Goal: Task Accomplishment & Management: Use online tool/utility

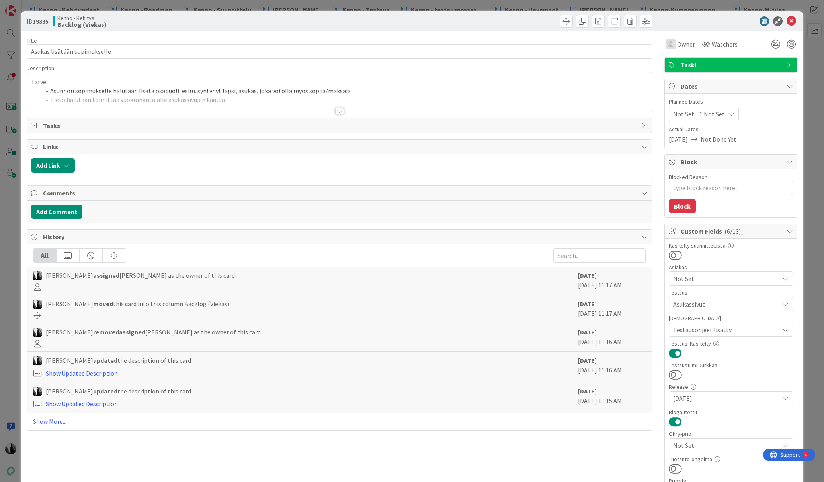
click at [336, 109] on div at bounding box center [339, 111] width 9 height 6
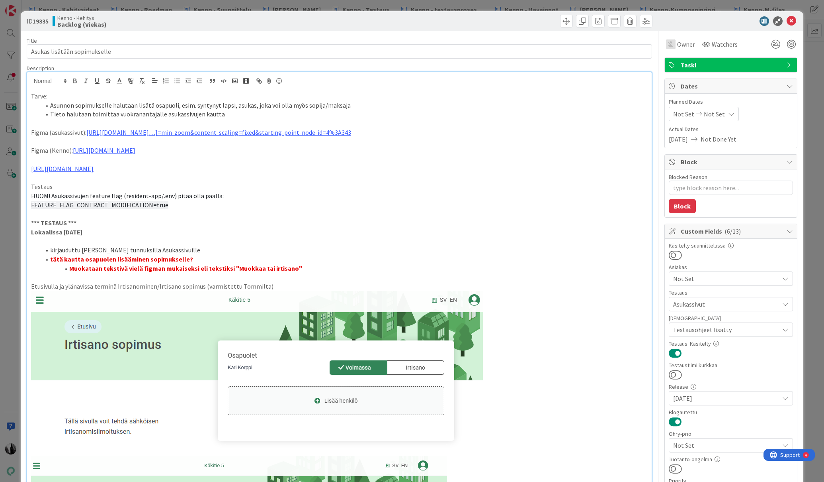
click at [728, 22] on div at bounding box center [727, 21] width 141 height 10
type textarea "x"
click at [794, 20] on icon at bounding box center [792, 21] width 10 height 10
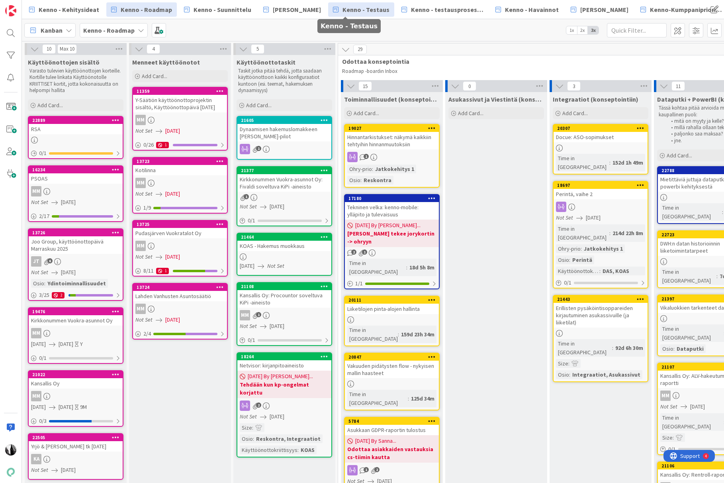
click at [357, 10] on span "Kenno - Testaus" at bounding box center [366, 10] width 47 height 10
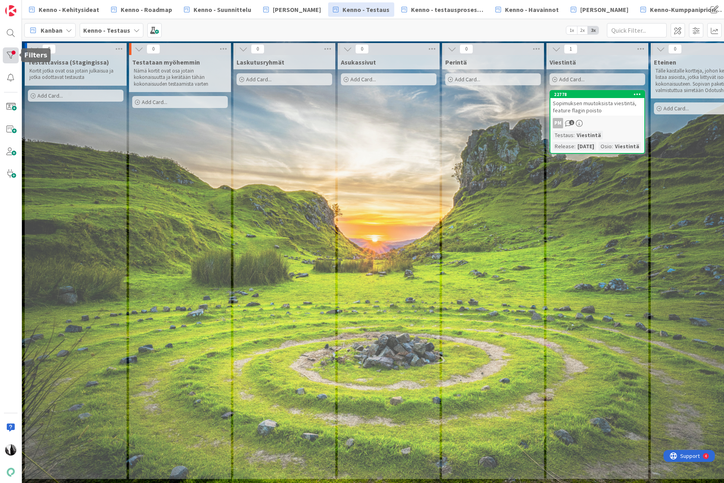
click at [10, 54] on div at bounding box center [11, 55] width 16 height 16
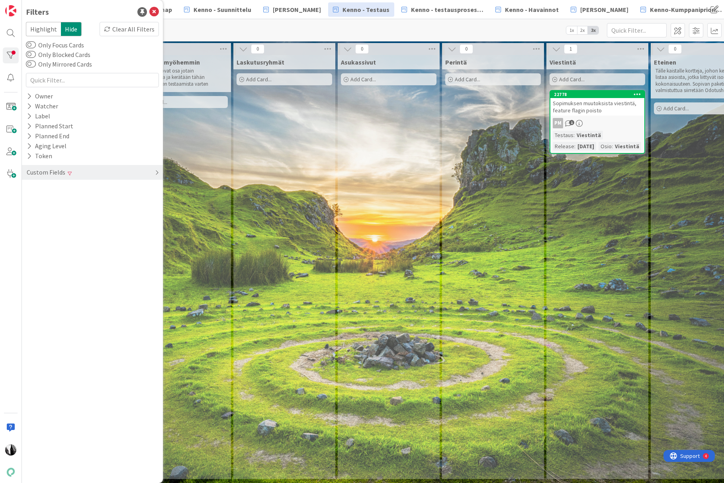
click at [88, 172] on div "Custom Fields" at bounding box center [92, 172] width 141 height 15
click at [145, 217] on div "Clear" at bounding box center [147, 218] width 23 height 10
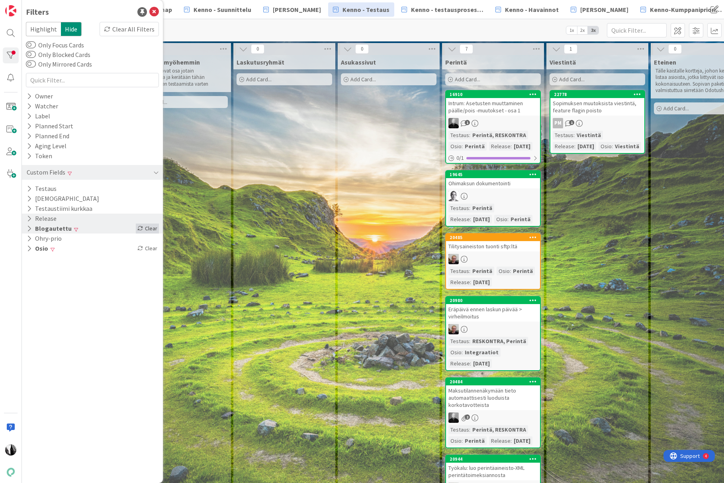
click at [147, 225] on div "Clear" at bounding box center [147, 228] width 23 height 10
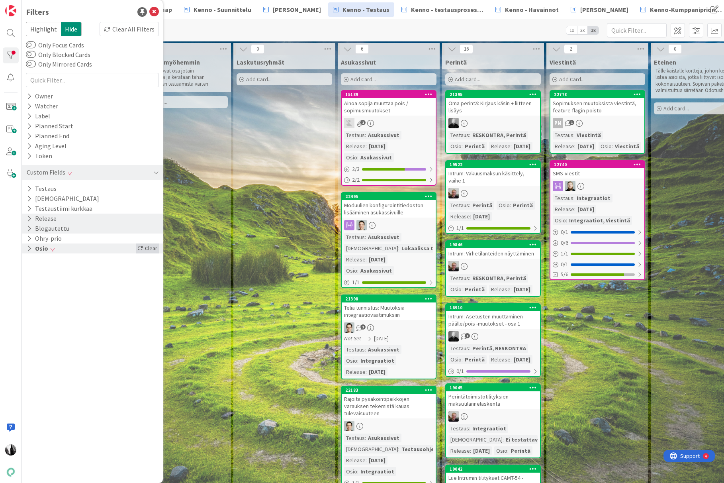
click at [147, 246] on div "Clear" at bounding box center [147, 248] width 23 height 10
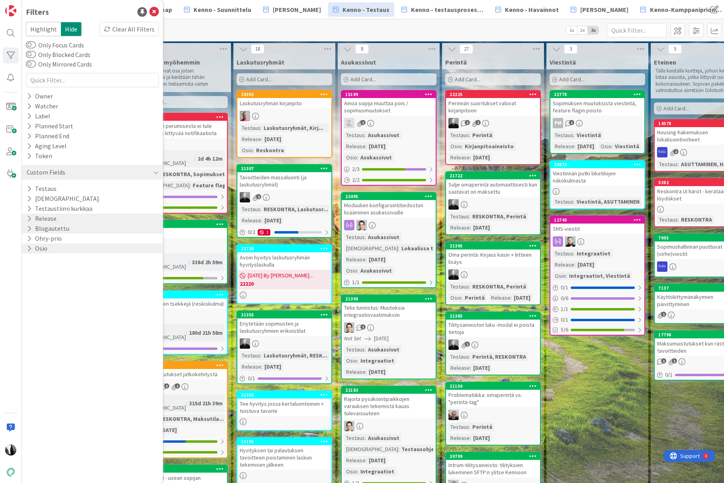
click at [216, 221] on icon at bounding box center [220, 224] width 8 height 6
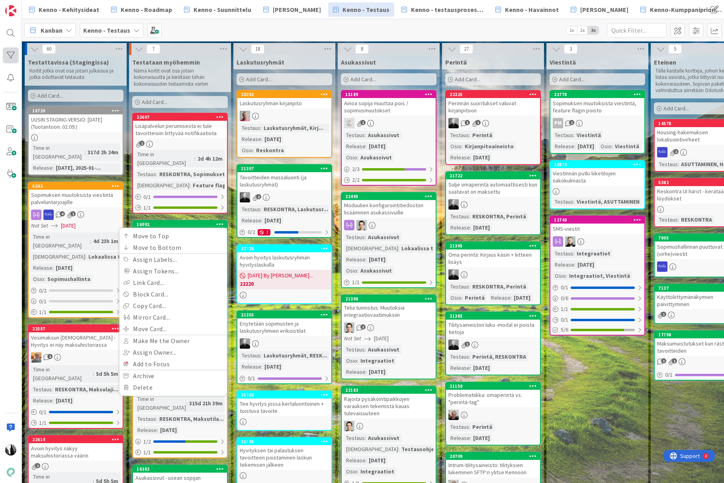
click at [9, 57] on div at bounding box center [11, 55] width 16 height 16
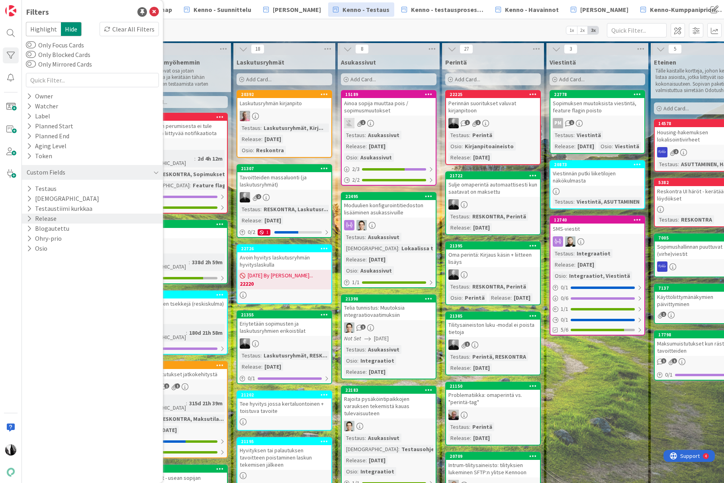
click at [54, 218] on button "Release" at bounding box center [41, 218] width 31 height 10
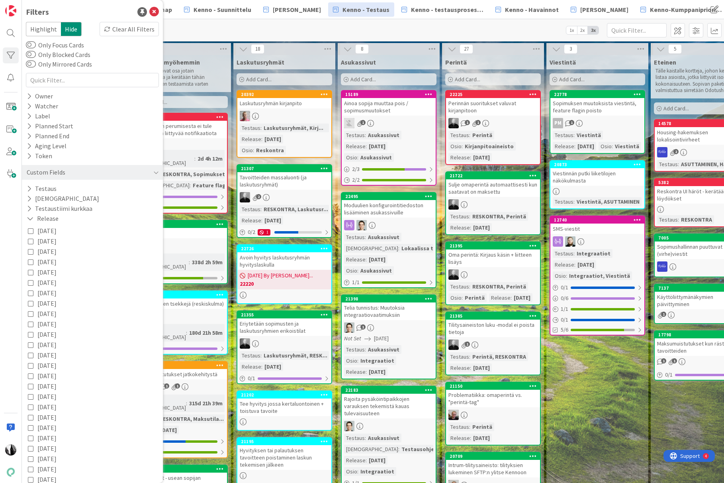
click at [31, 231] on icon at bounding box center [31, 231] width 6 height 6
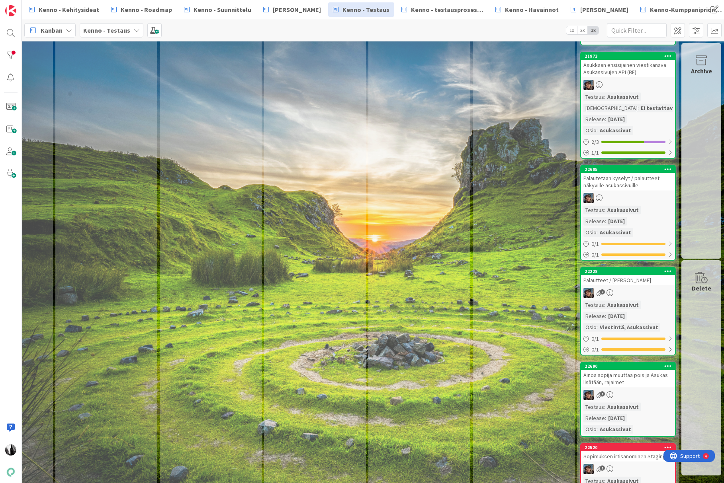
scroll to position [1277, 491]
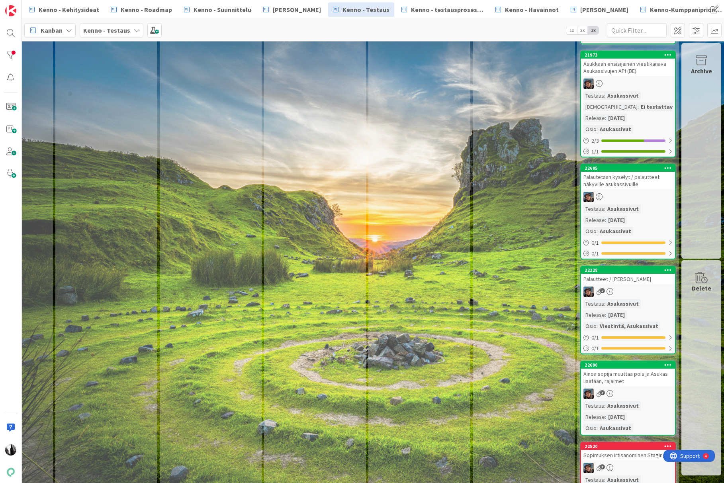
click at [615, 189] on div "Palautetaan kyselyt / palautteet näkyville asukassivuille" at bounding box center [628, 181] width 94 height 18
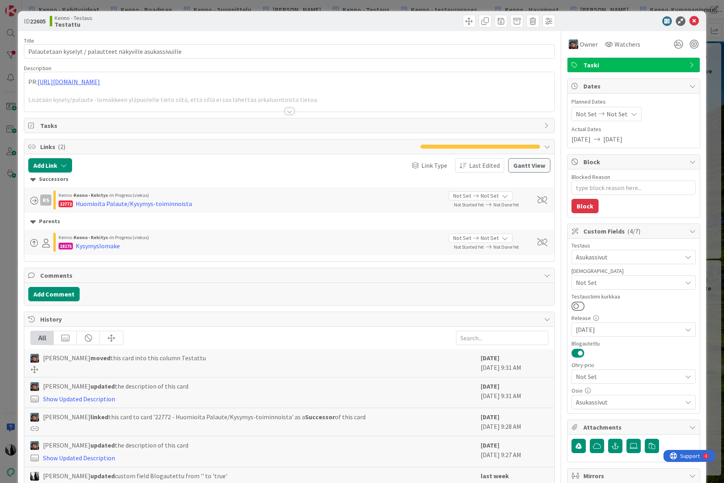
click at [290, 112] on div at bounding box center [289, 111] width 9 height 6
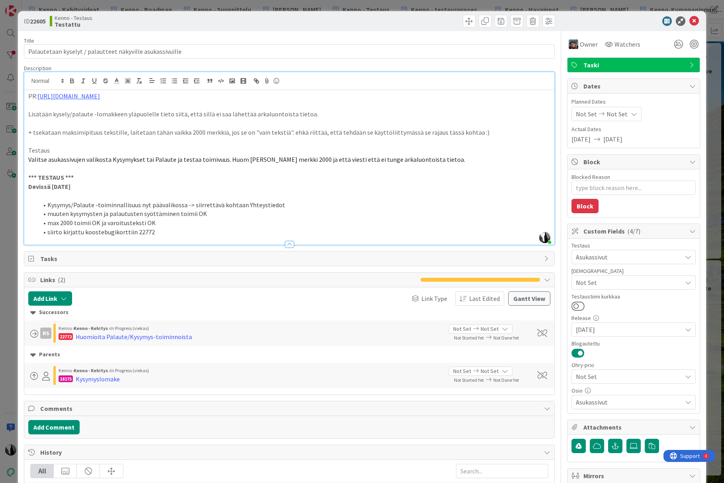
click at [205, 214] on li "muuten kysymysten ja palautusten syöttäminen toimii OK" at bounding box center [294, 213] width 512 height 9
click at [694, 20] on icon at bounding box center [694, 21] width 10 height 10
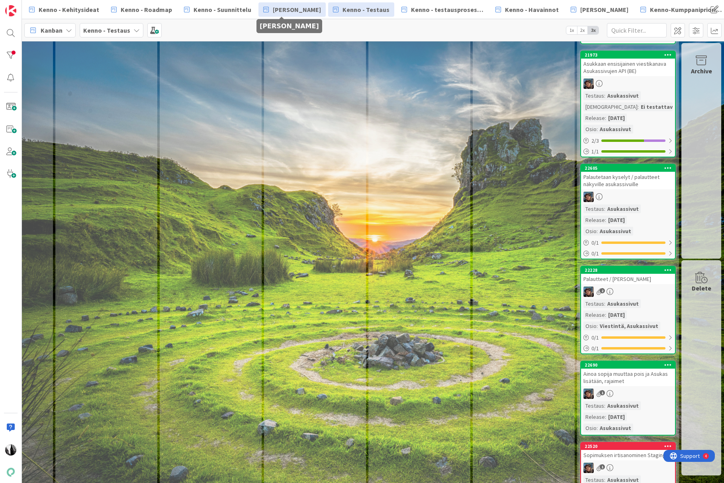
click at [290, 11] on span "[PERSON_NAME]" at bounding box center [297, 10] width 48 height 10
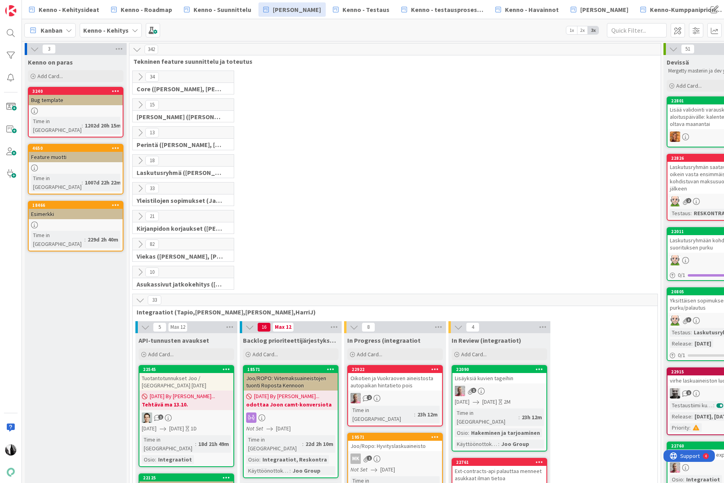
click at [138, 243] on icon at bounding box center [140, 244] width 9 height 9
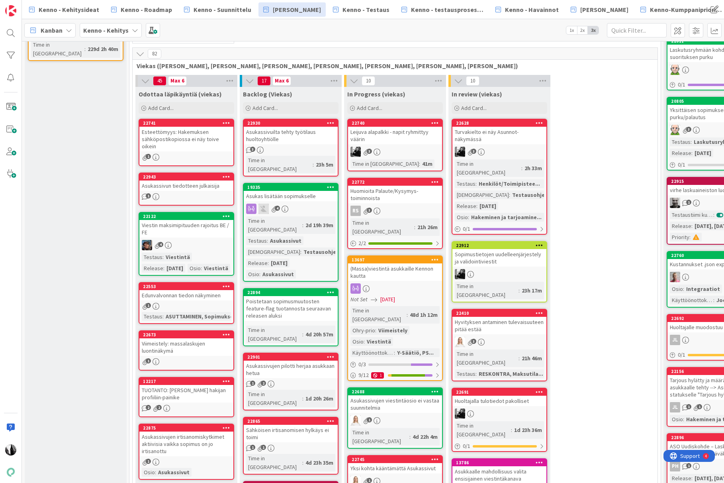
scroll to position [191, 0]
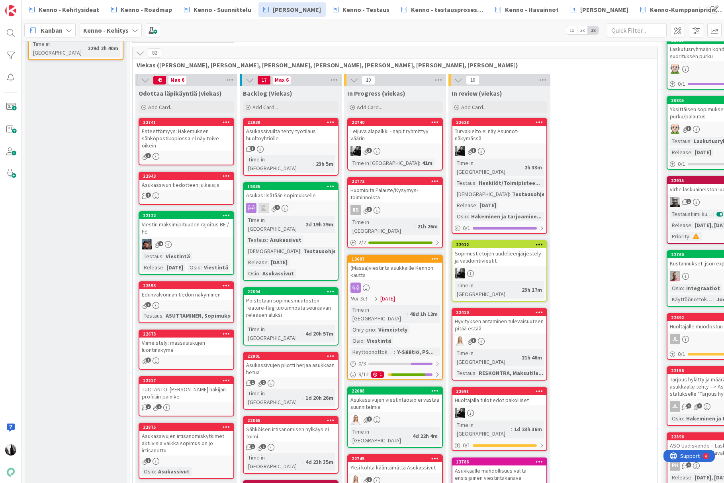
click at [397, 196] on div "Huomioita Palaute/Kysymys-toiminnoista" at bounding box center [395, 194] width 94 height 18
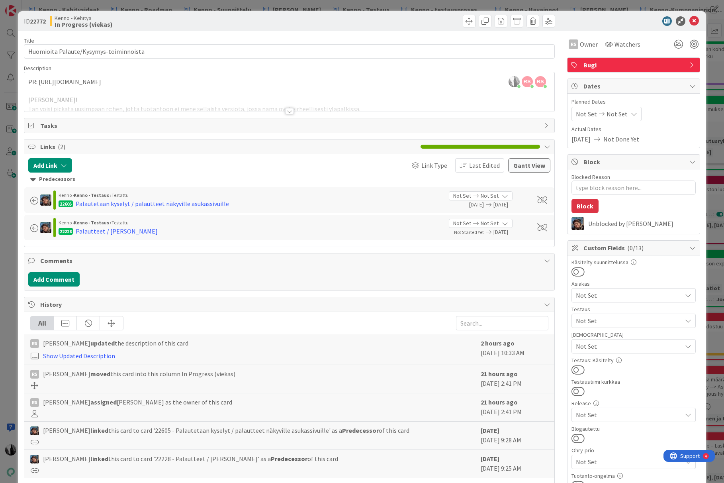
click at [288, 110] on div at bounding box center [289, 111] width 9 height 6
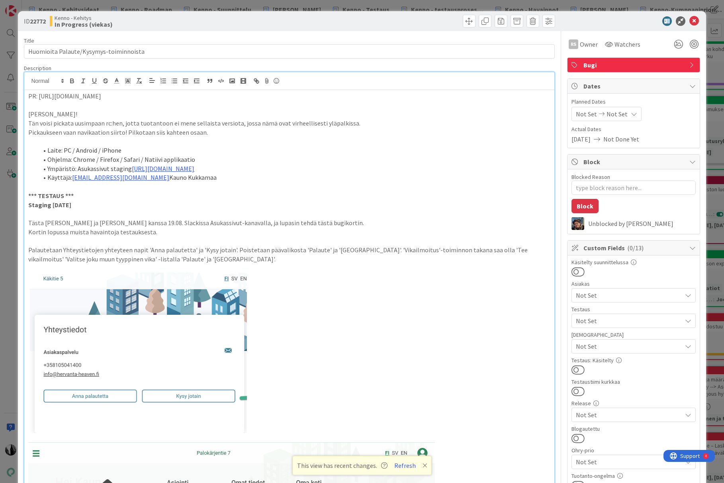
type textarea "x"
